Goal: Information Seeking & Learning: Understand process/instructions

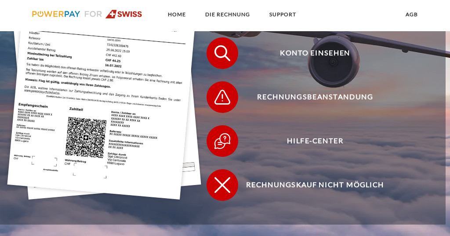
scroll to position [211, 0]
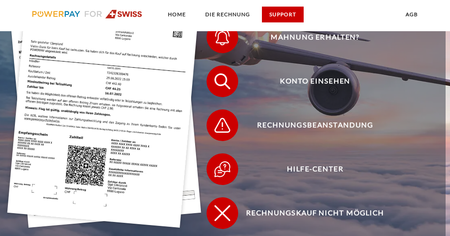
click at [288, 15] on link "SUPPORT" at bounding box center [283, 15] width 42 height 16
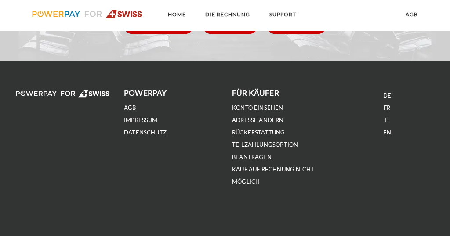
scroll to position [1115, 0]
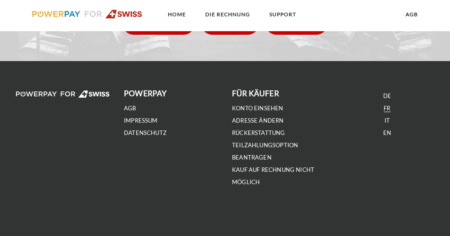
click at [389, 108] on link "FR" at bounding box center [387, 108] width 7 height 7
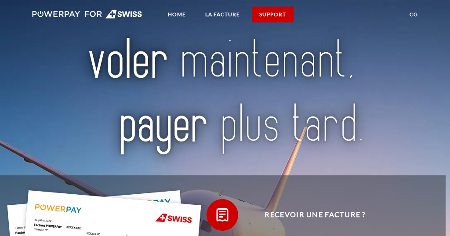
click at [283, 15] on link "SUPPORT" at bounding box center [273, 15] width 42 height 16
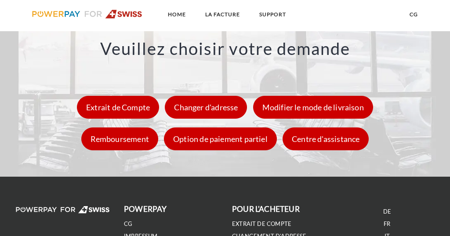
scroll to position [1012, 0]
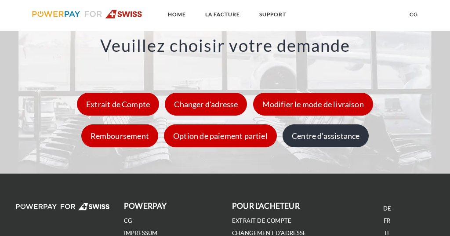
click at [339, 134] on div "Centre d'assistance" at bounding box center [326, 135] width 86 height 23
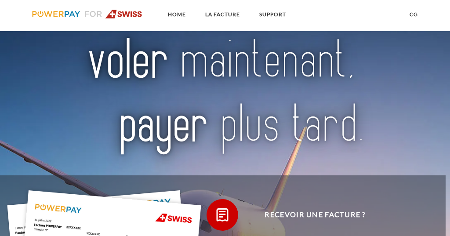
scroll to position [1012, 0]
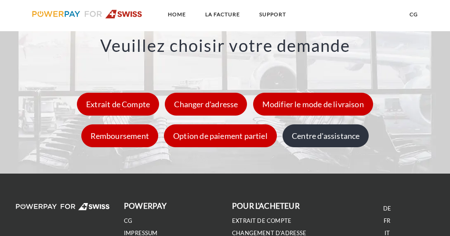
click at [322, 140] on div "Centre d'assistance" at bounding box center [326, 135] width 86 height 23
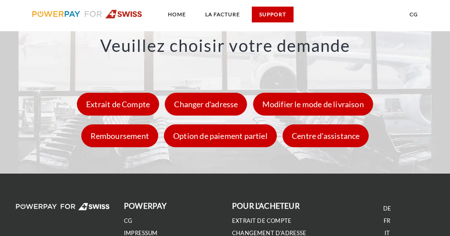
click at [274, 14] on link "SUPPORT" at bounding box center [273, 15] width 42 height 16
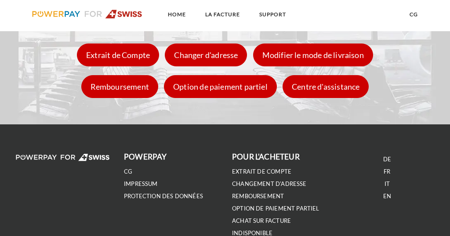
scroll to position [1061, 0]
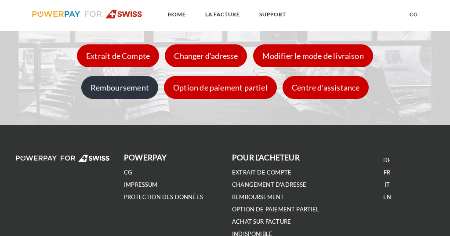
click at [118, 85] on div "Remboursement" at bounding box center [119, 87] width 77 height 23
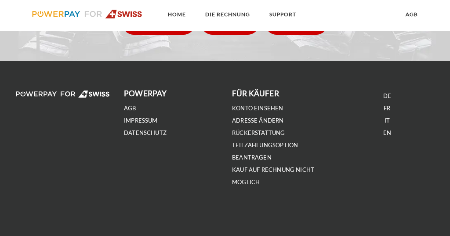
scroll to position [211, 0]
